Goal: Find specific page/section: Find specific page/section

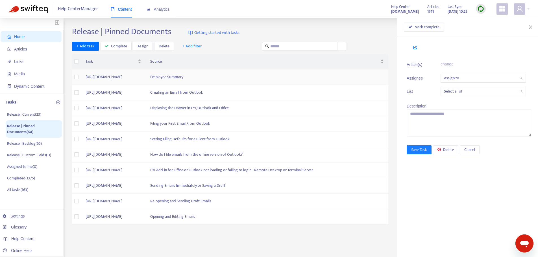
click at [226, 79] on td "Employee Summary" at bounding box center [267, 77] width 243 height 16
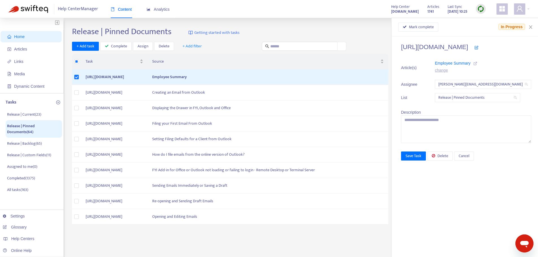
click at [473, 62] on icon at bounding box center [475, 64] width 4 height 4
click at [29, 70] on span "Media" at bounding box center [32, 73] width 50 height 11
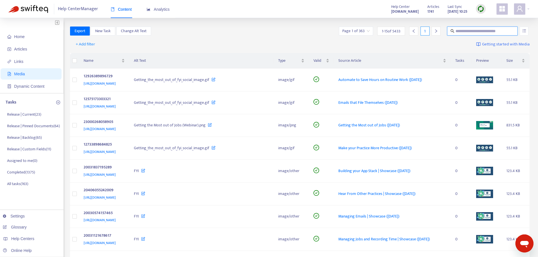
click at [484, 31] on input "text" at bounding box center [483, 31] width 54 height 6
type input "****"
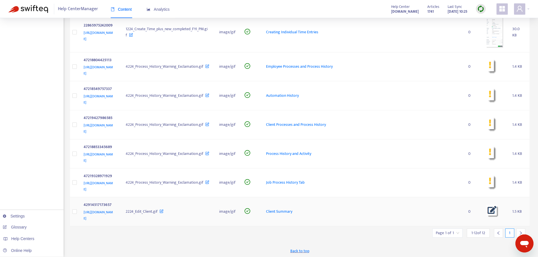
scroll to position [202, 0]
click at [518, 231] on div at bounding box center [520, 232] width 9 height 9
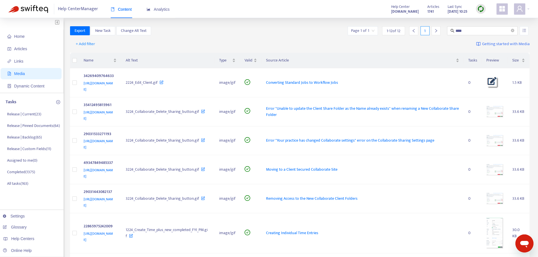
scroll to position [0, 0]
